Goal: Transaction & Acquisition: Subscribe to service/newsletter

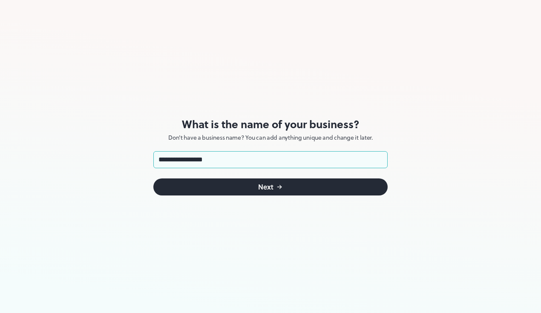
type input "**********"
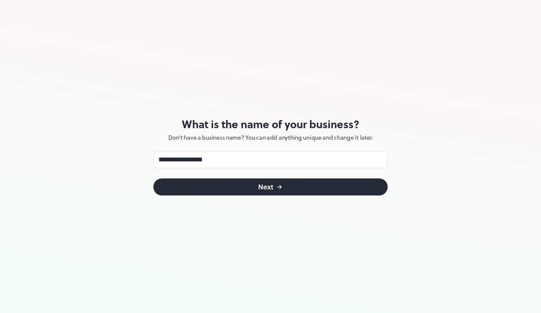
click at [256, 183] on button "Next" at bounding box center [270, 186] width 234 height 17
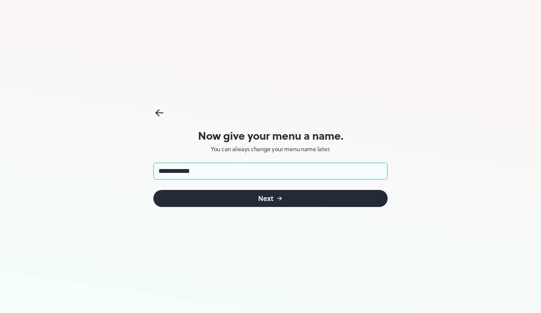
type input "**********"
click at [269, 200] on div "Next" at bounding box center [265, 198] width 15 height 7
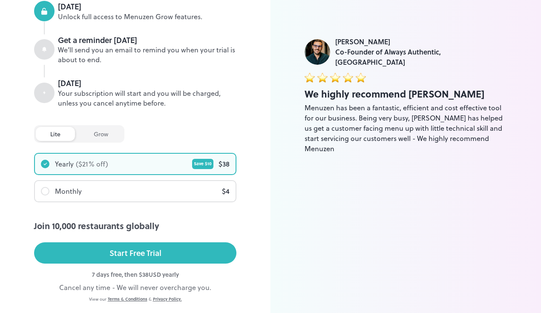
scroll to position [145, 0]
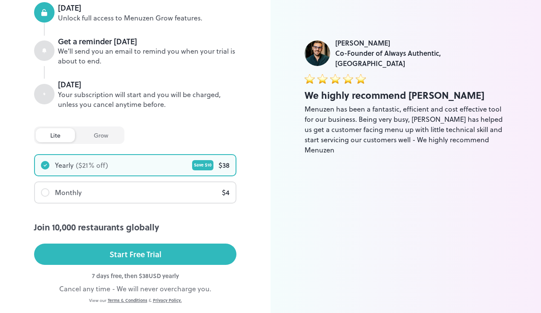
click at [101, 136] on div "grow" at bounding box center [100, 135] width 43 height 14
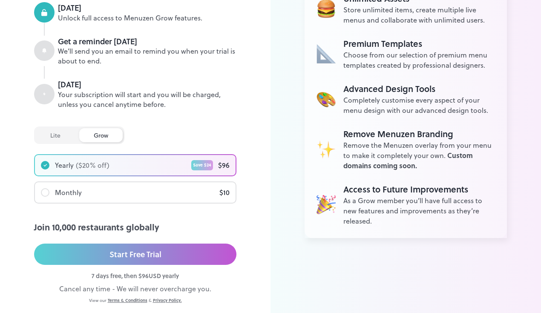
click at [64, 130] on div "lite" at bounding box center [55, 135] width 39 height 14
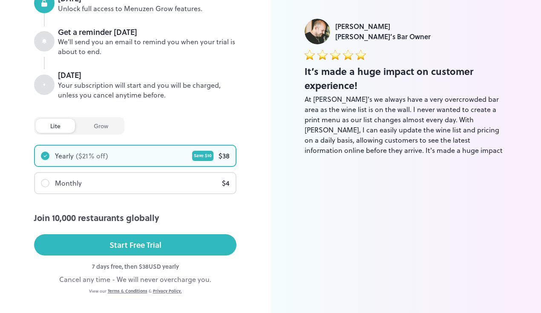
scroll to position [169, 0]
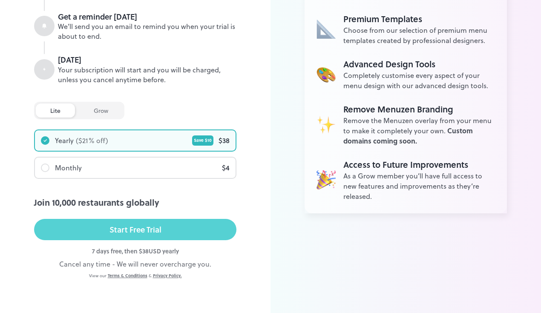
click at [178, 232] on button "Start Free Trial" at bounding box center [135, 229] width 202 height 21
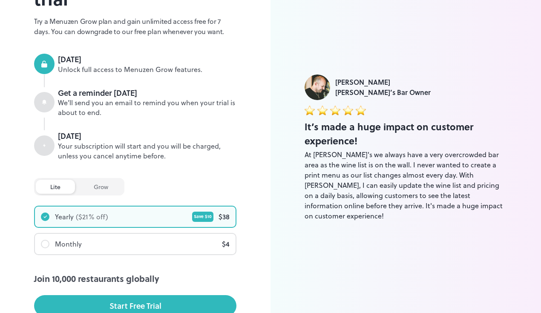
scroll to position [100, 0]
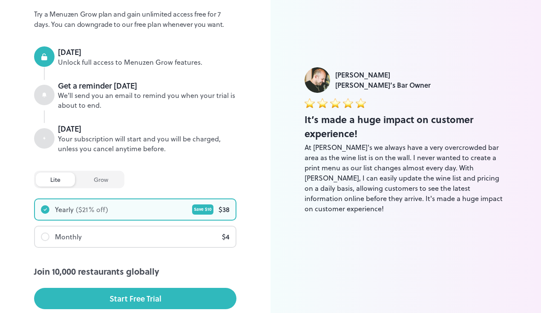
click at [43, 235] on div at bounding box center [45, 236] width 9 height 9
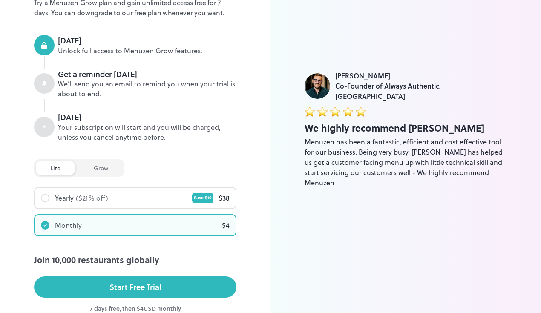
scroll to position [114, 0]
